Goal: Communication & Community: Answer question/provide support

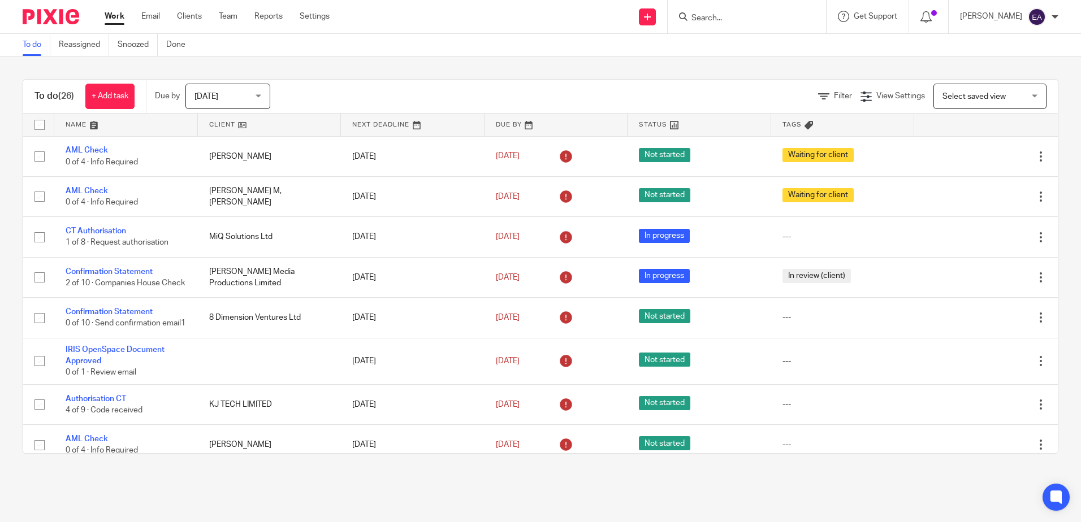
click at [732, 20] on input "Search" at bounding box center [741, 19] width 102 height 10
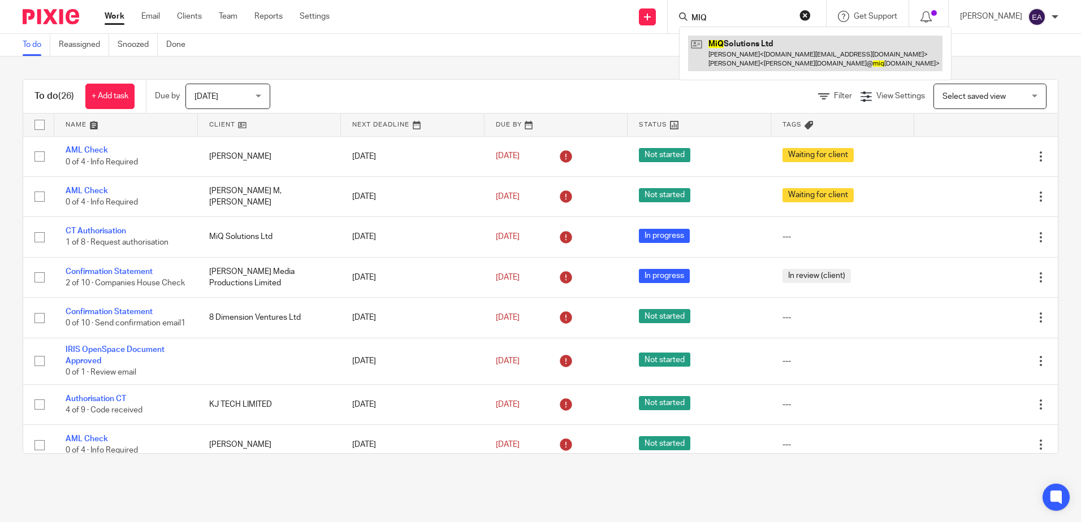
type input "MIQ"
click at [759, 59] on link at bounding box center [815, 53] width 254 height 35
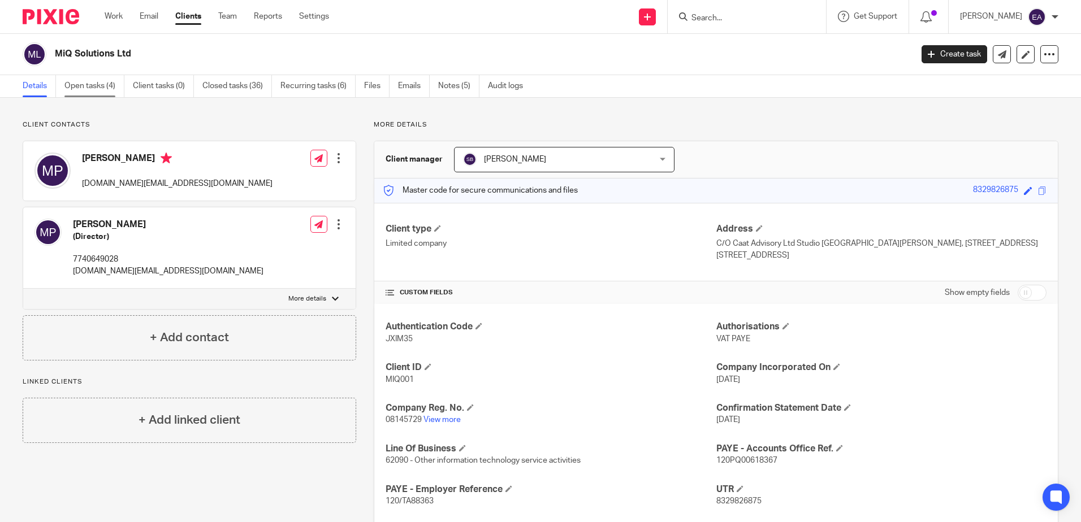
click at [113, 87] on link "Open tasks (4)" at bounding box center [94, 86] width 60 height 22
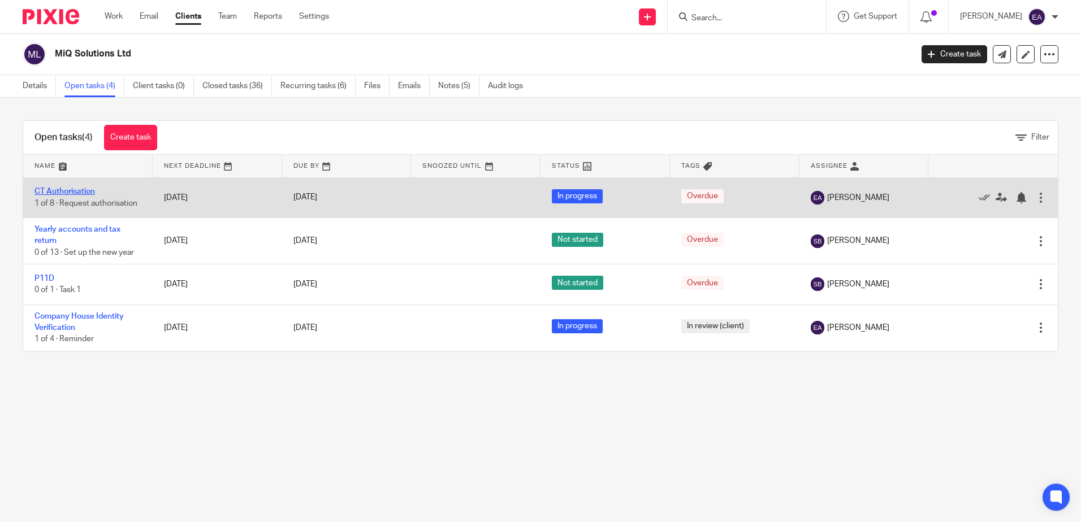
click at [77, 195] on link "CT Authorisation" at bounding box center [64, 192] width 60 height 8
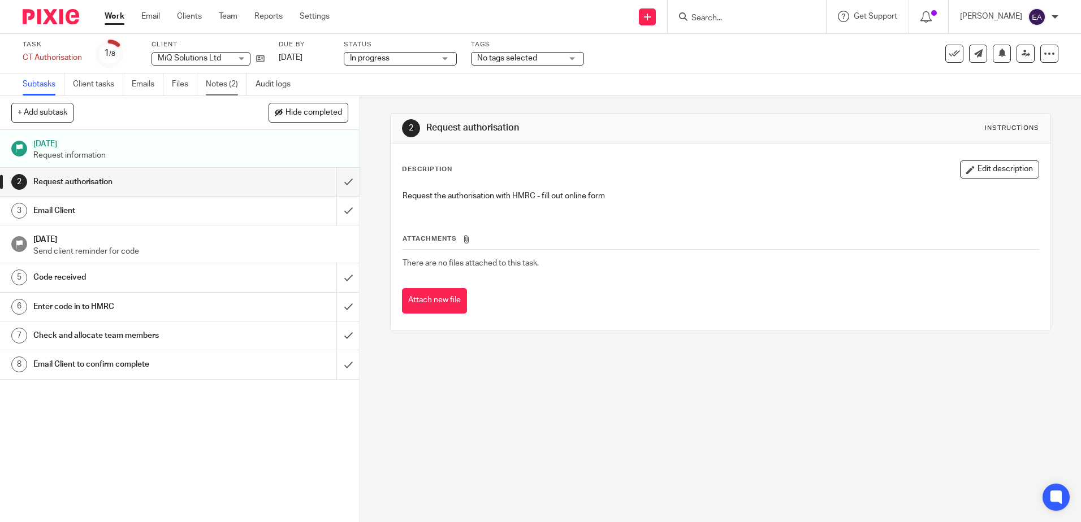
click at [222, 83] on link "Notes (2)" at bounding box center [226, 84] width 41 height 22
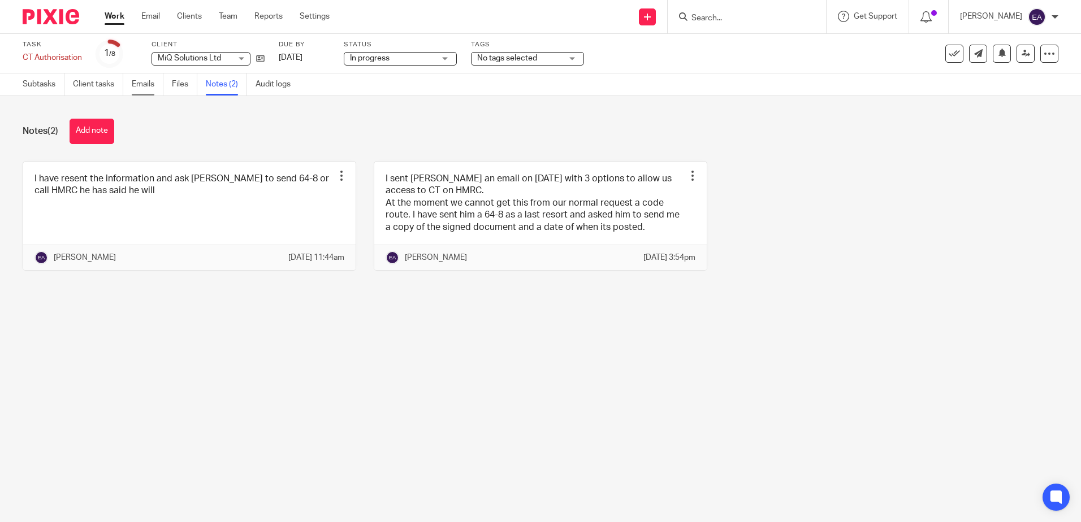
click at [141, 82] on link "Emails" at bounding box center [148, 84] width 32 height 22
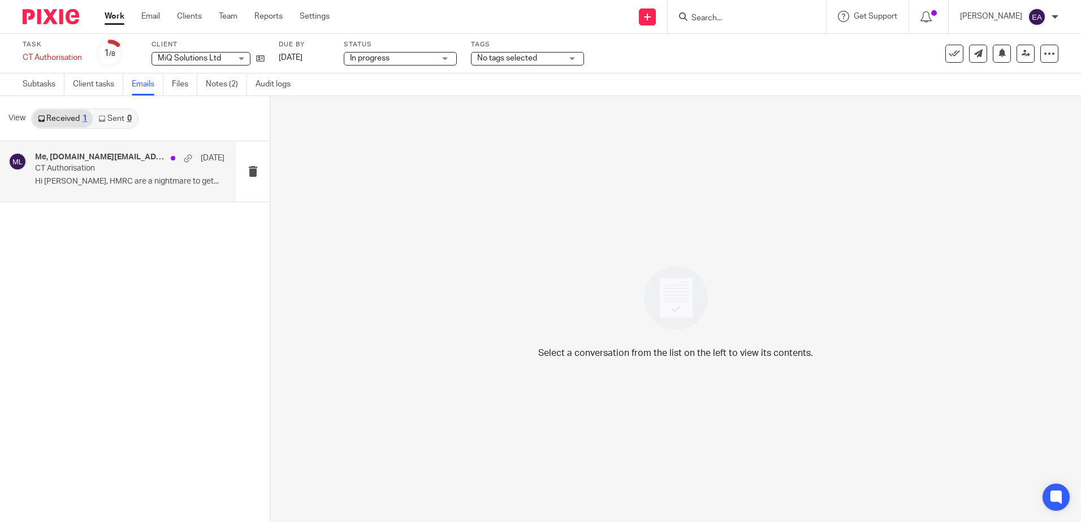
click at [132, 174] on div "Me, [DOMAIN_NAME][EMAIL_ADDRESS][DOMAIN_NAME] [DATE] CT Authorisation Hi [PERSO…" at bounding box center [129, 172] width 189 height 38
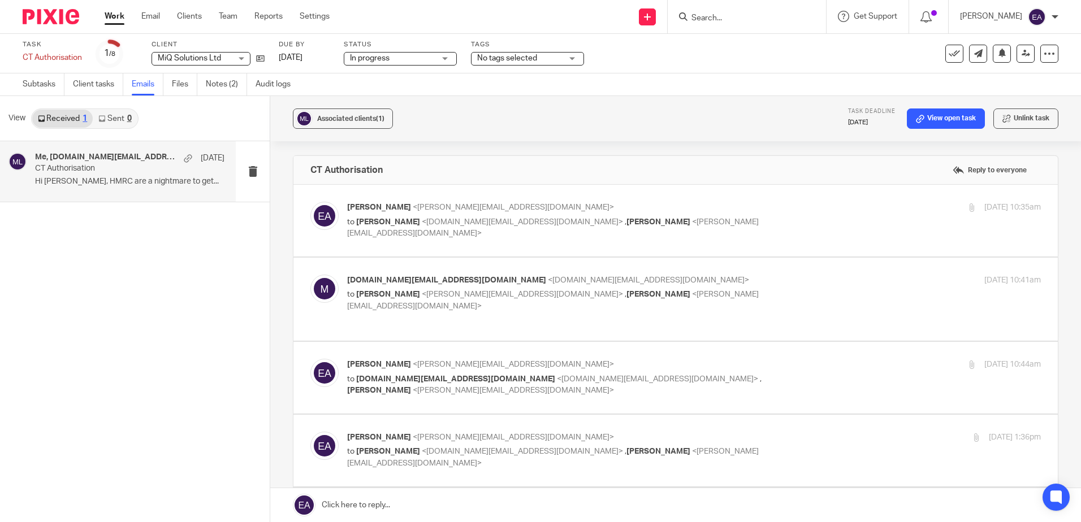
click at [973, 157] on div "CT Authorisation Reply to everyone" at bounding box center [675, 170] width 764 height 28
drag, startPoint x: 972, startPoint y: 164, endPoint x: 968, endPoint y: 169, distance: 6.4
click at [972, 165] on label "Reply to everyone" at bounding box center [990, 170] width 80 height 17
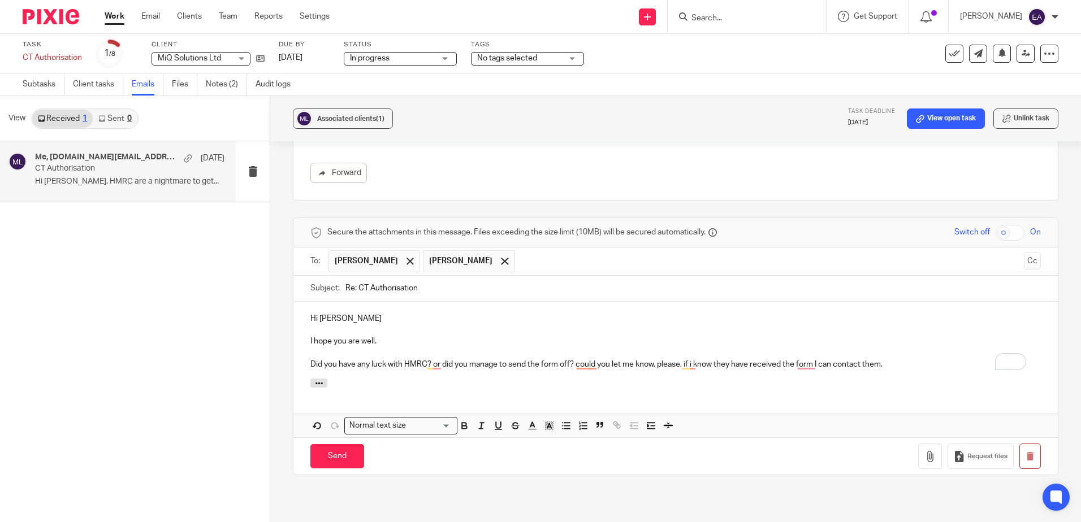
click at [660, 359] on p "Did you have any luck with HMRC? or did you manage to send the form off? could …" at bounding box center [675, 364] width 730 height 11
click at [655, 359] on p "Did you have any luck with HMRC? or did you manage to send the form off? could …" at bounding box center [675, 364] width 730 height 11
click at [690, 359] on p "Did you have any luck with HMRC? or did you manage to send the form off? could …" at bounding box center [675, 364] width 730 height 11
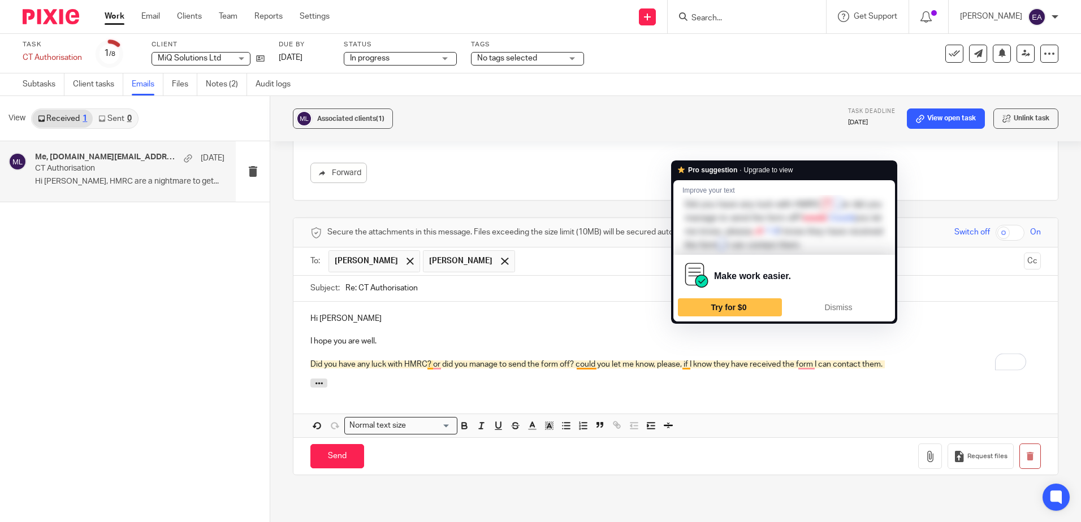
click at [680, 359] on p "Did you have any luck with HMRC? or did you manage to send the form off? could …" at bounding box center [675, 364] width 730 height 11
click at [682, 359] on p "Did you have any luck with HMRC? or did you manage to send the form off? could …" at bounding box center [675, 364] width 730 height 11
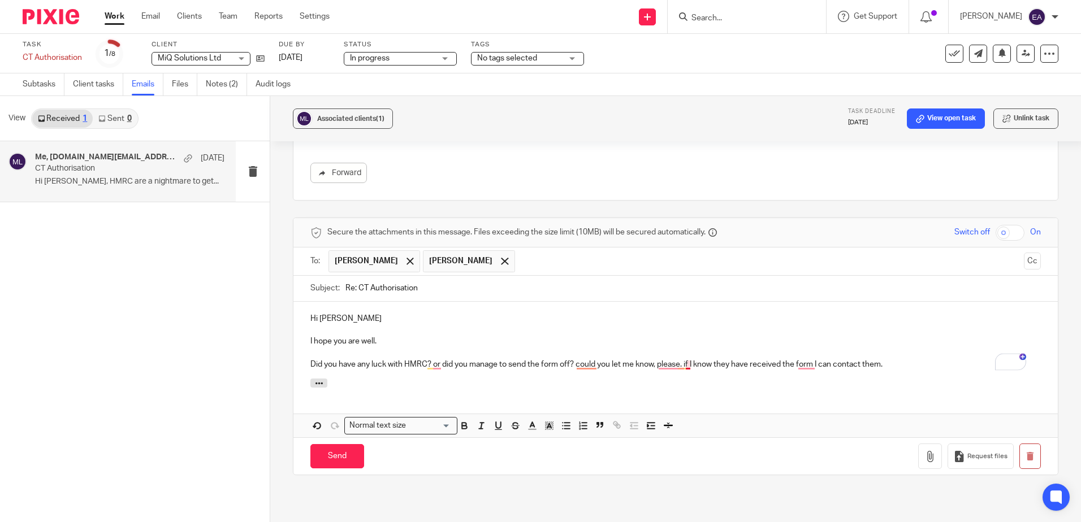
click at [687, 359] on p "Did you have any luck with HMRC? or did you manage to send the form off? could …" at bounding box center [675, 364] width 730 height 11
drag, startPoint x: 688, startPoint y: 383, endPoint x: 685, endPoint y: 371, distance: 11.7
click at [685, 371] on div "Fix capitalization If Dismiss See more in Grammarly" at bounding box center [735, 386] width 122 height 78
click at [784, 379] on div at bounding box center [675, 385] width 764 height 12
click at [894, 359] on p "Did you have any luck with HMRC? or did you manage to send the form off? could …" at bounding box center [675, 364] width 730 height 11
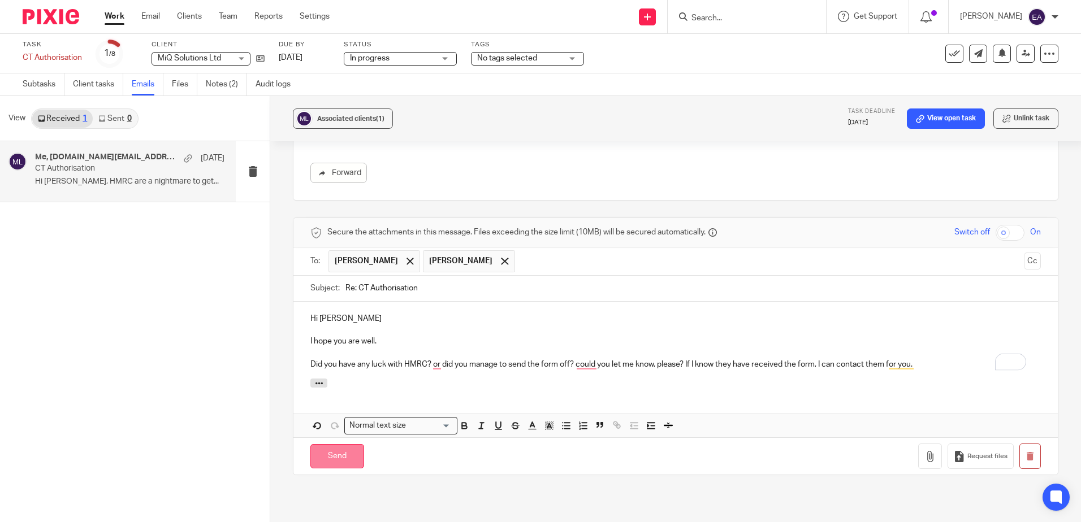
click at [339, 444] on input "Send" at bounding box center [337, 456] width 54 height 24
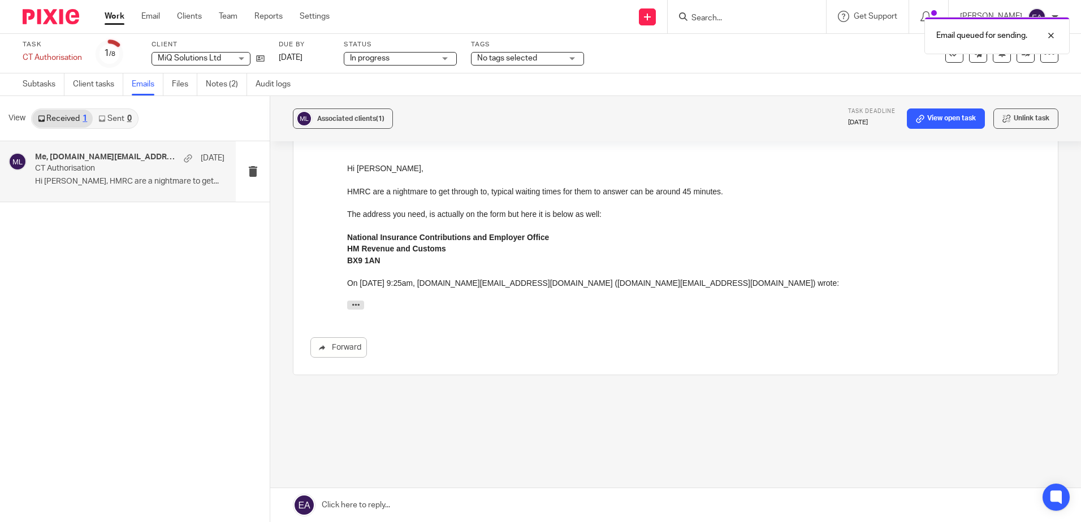
scroll to position [464, 0]
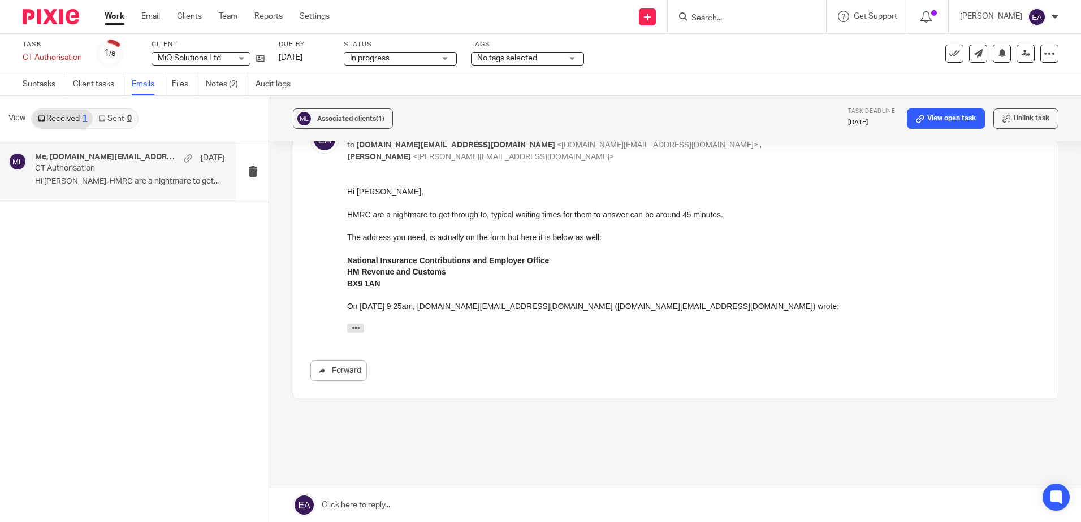
click at [721, 15] on input "Search" at bounding box center [741, 19] width 102 height 10
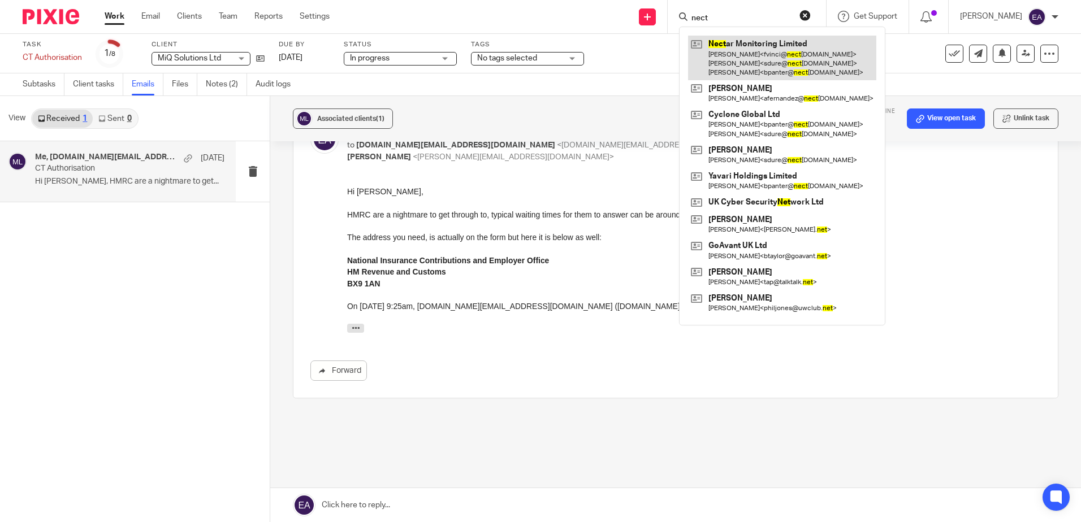
type input "nect"
click at [750, 59] on link at bounding box center [782, 58] width 188 height 45
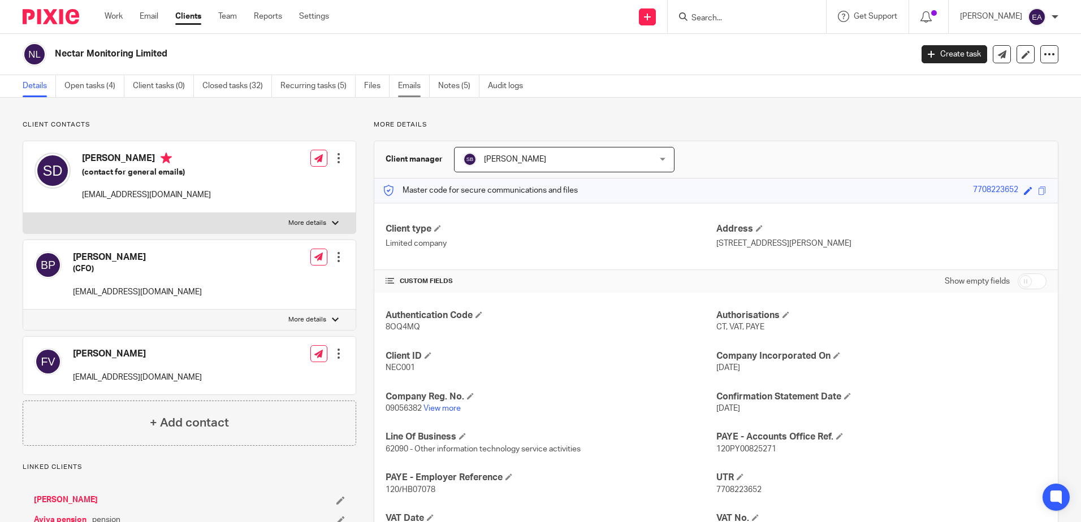
click at [410, 83] on link "Emails" at bounding box center [414, 86] width 32 height 22
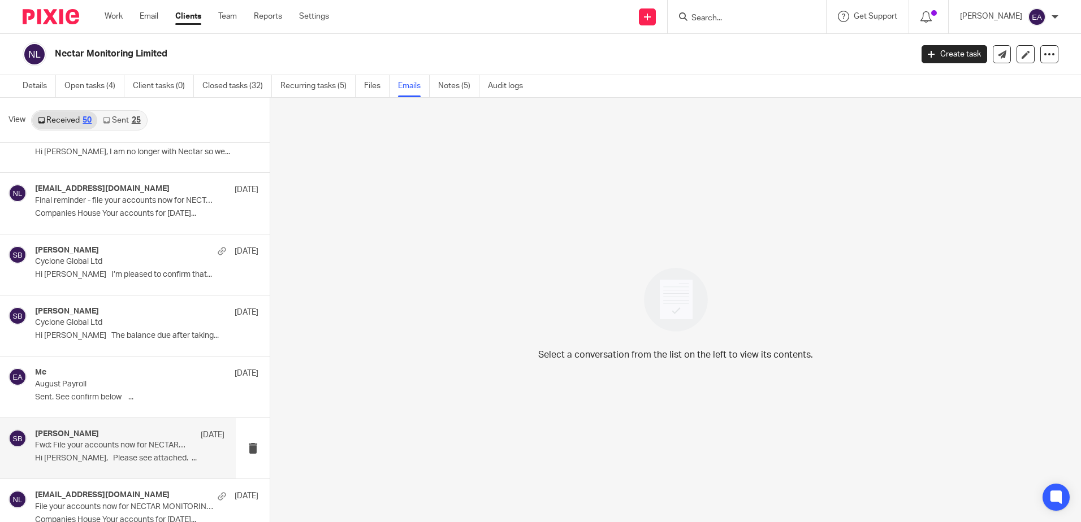
scroll to position [1583, 0]
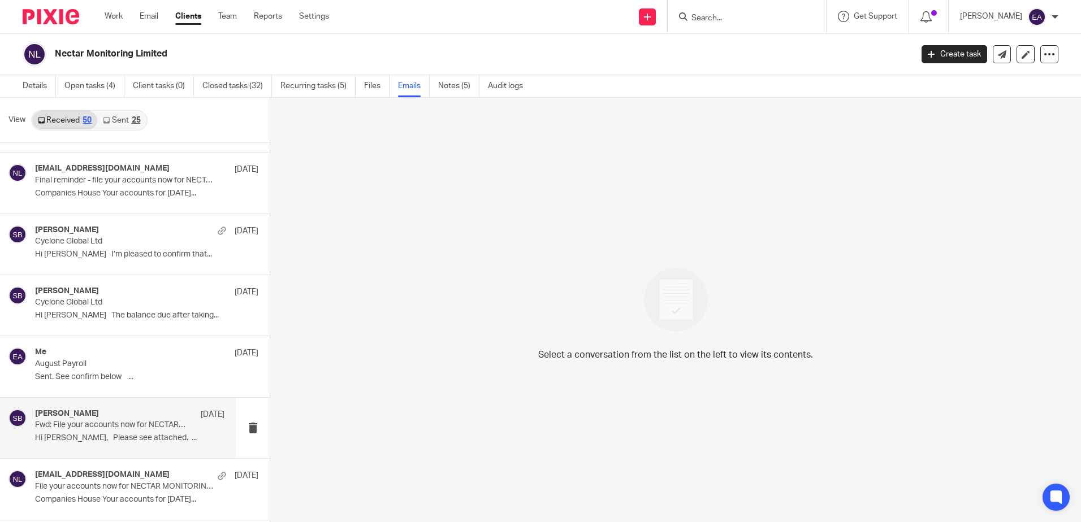
click at [126, 434] on p "Hi Steve, Please see attached. ..." at bounding box center [129, 439] width 189 height 10
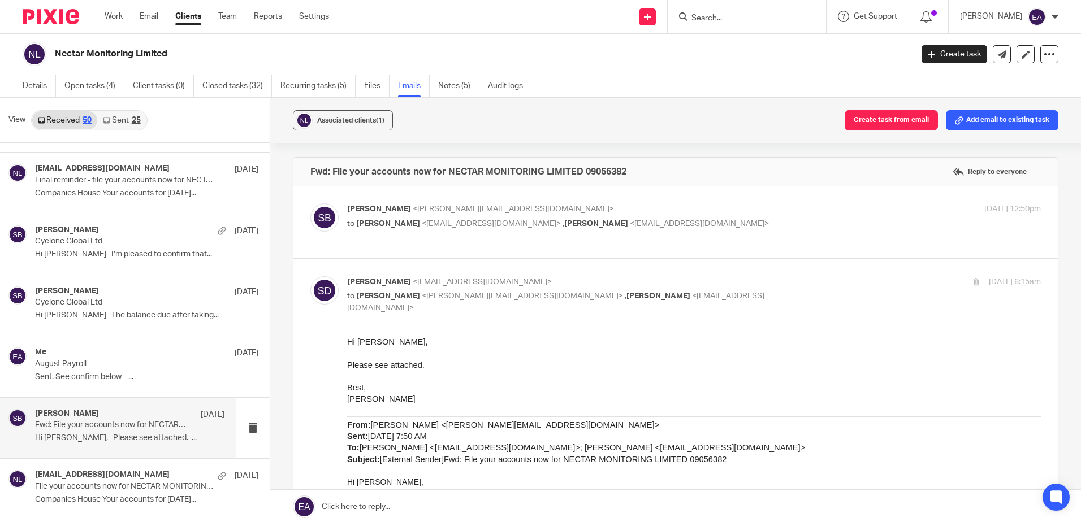
scroll to position [0, 0]
click at [118, 350] on div "Me 28 Aug" at bounding box center [129, 353] width 189 height 11
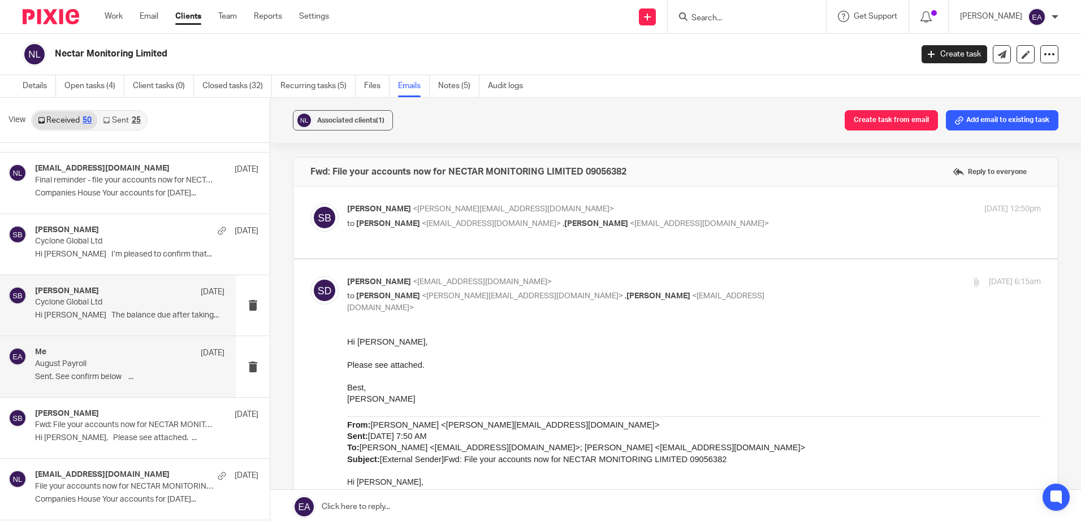
click at [120, 308] on p "Cyclone Global Ltd" at bounding box center [111, 303] width 152 height 10
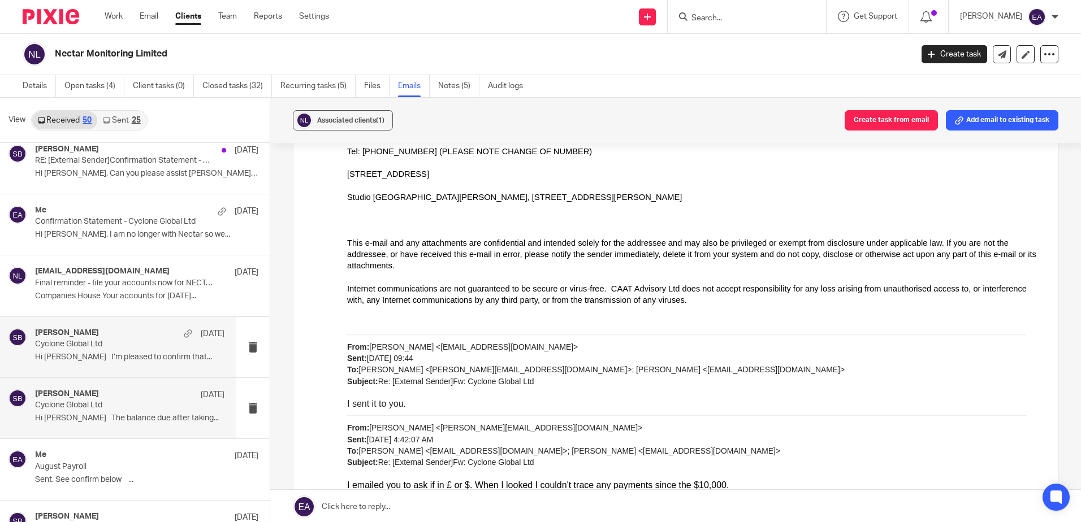
scroll to position [1470, 0]
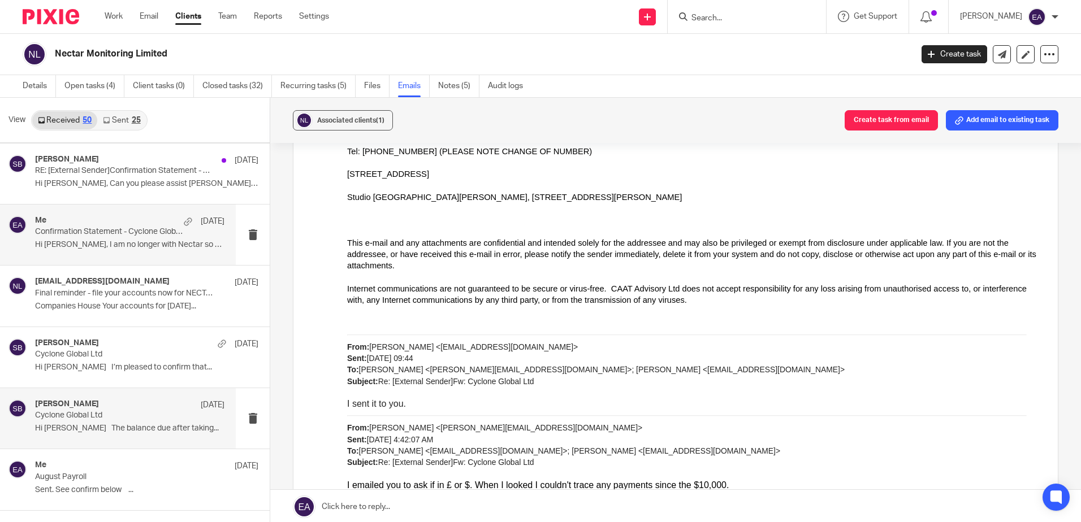
click at [146, 245] on p "Hi Elaine, I am no longer with Nectar so we..." at bounding box center [129, 245] width 189 height 10
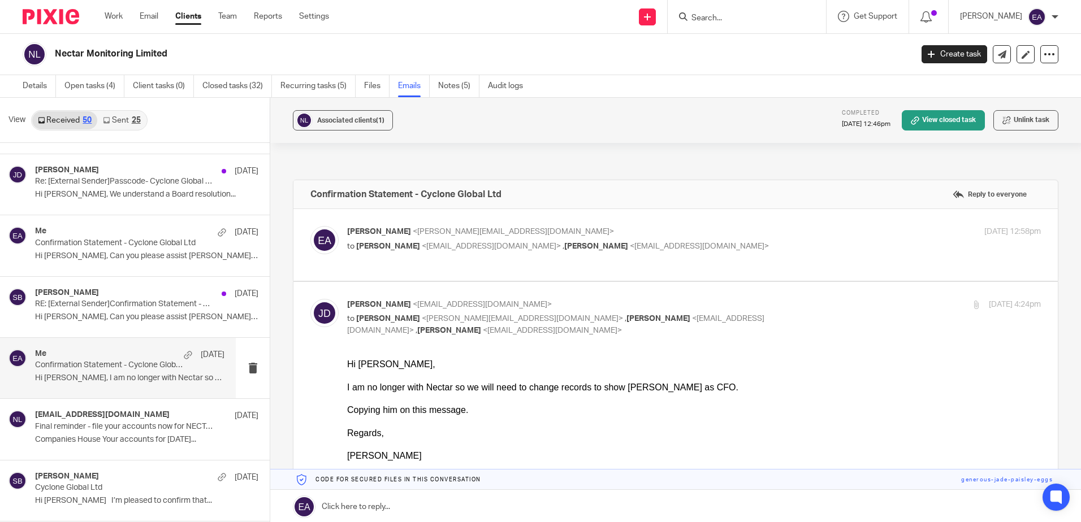
scroll to position [1300, 0]
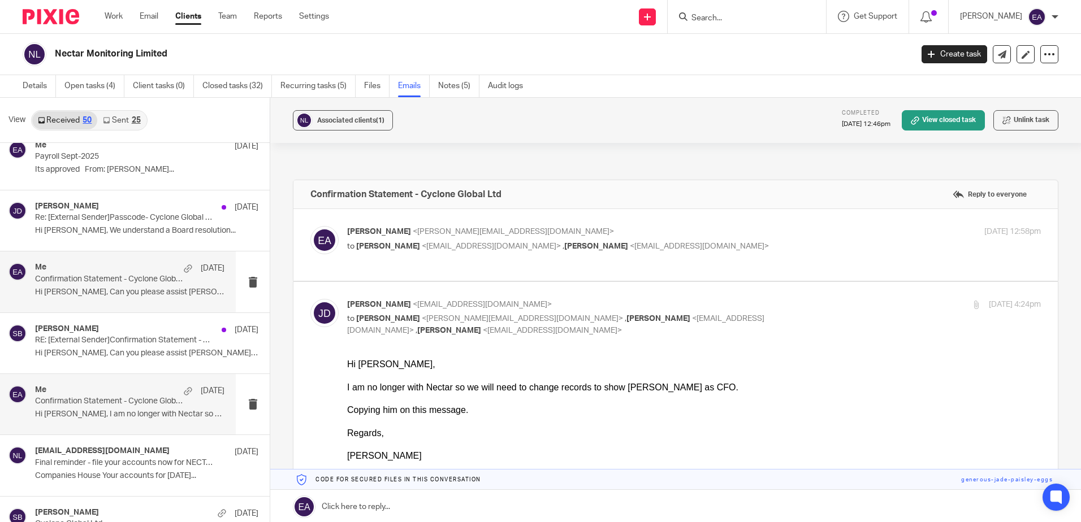
click at [122, 289] on p "Hi john, Can you please assist Brett with..." at bounding box center [129, 293] width 189 height 10
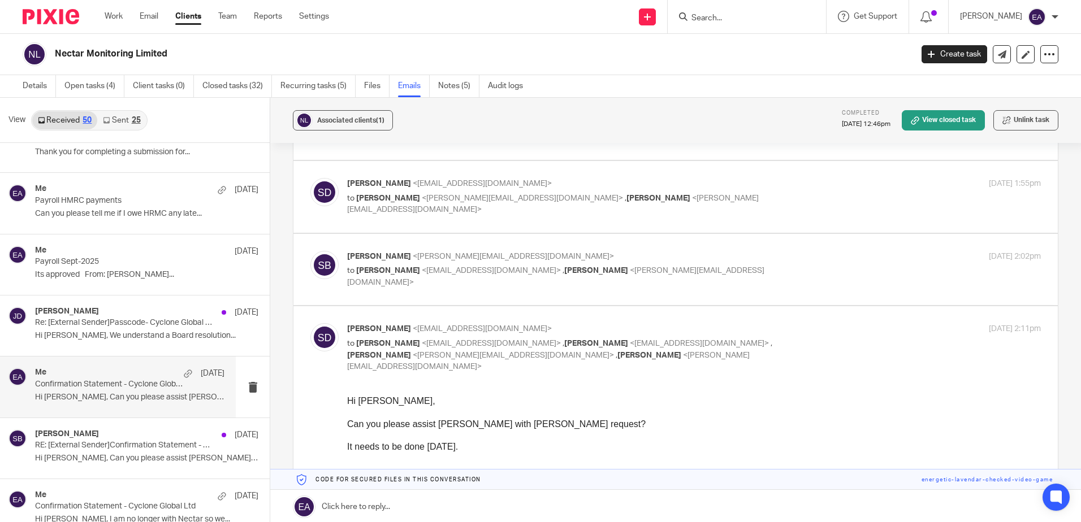
scroll to position [1187, 0]
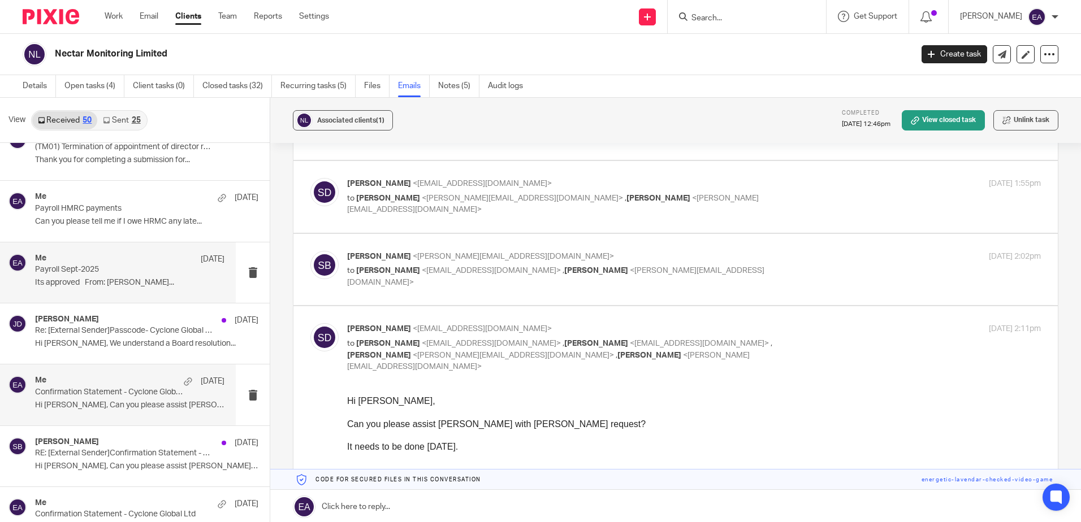
click at [115, 276] on div "Me 23 Sep Payroll Sept-2025 Its approved From: Elaine Aitken..." at bounding box center [129, 273] width 189 height 38
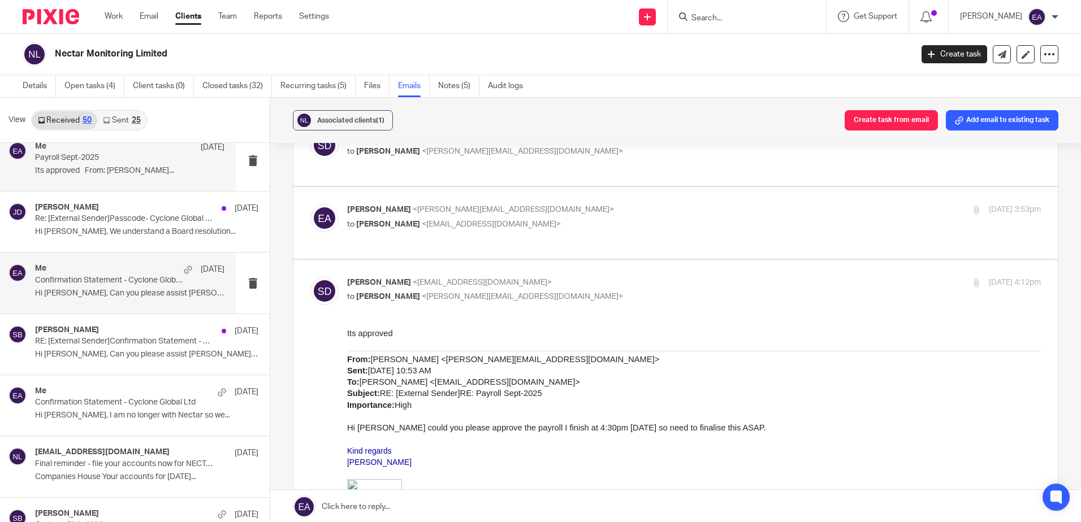
scroll to position [1300, 0]
